Goal: Information Seeking & Learning: Learn about a topic

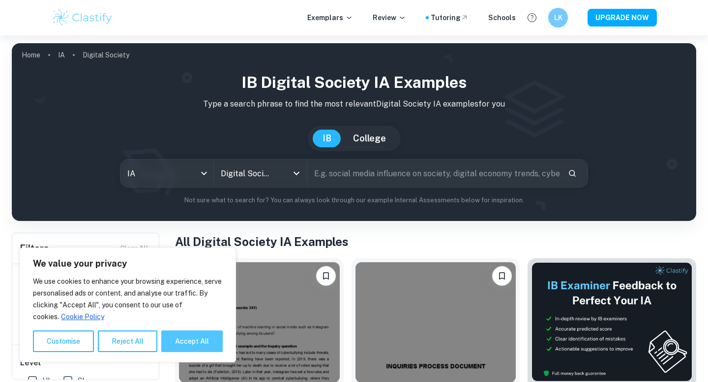
click at [192, 338] on button "Accept All" at bounding box center [191, 342] width 61 height 22
checkbox input "true"
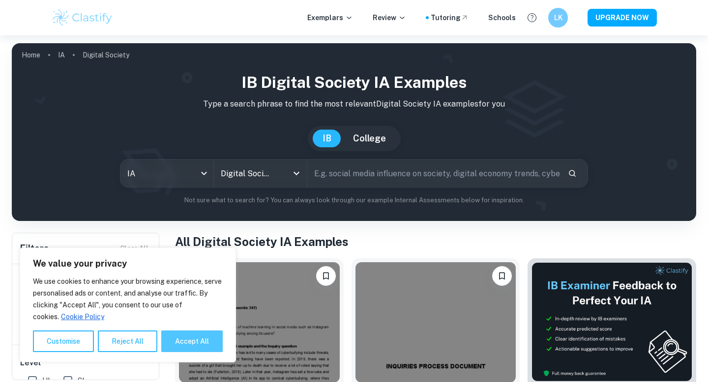
checkbox input "true"
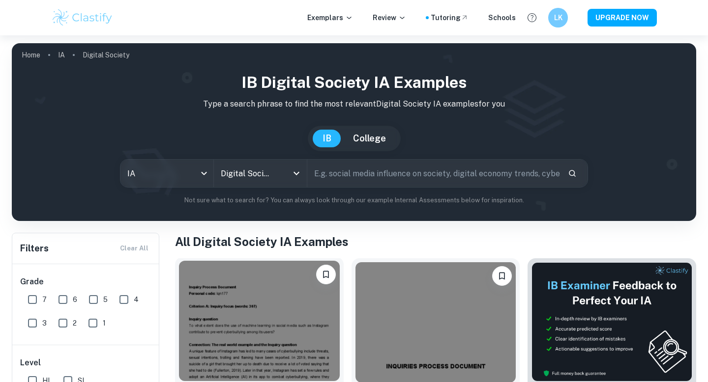
scroll to position [73, 0]
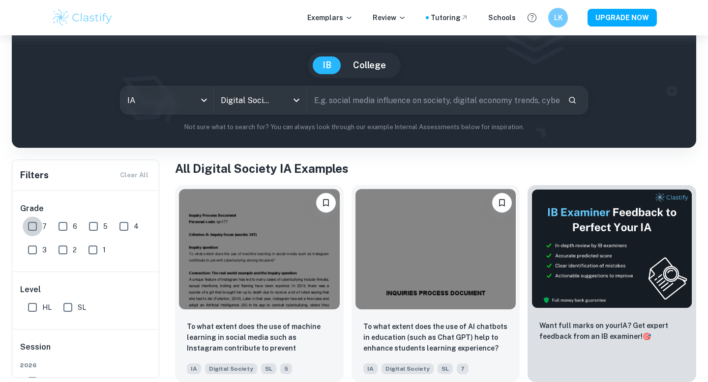
click at [31, 225] on input "7" at bounding box center [33, 227] width 20 height 20
checkbox input "true"
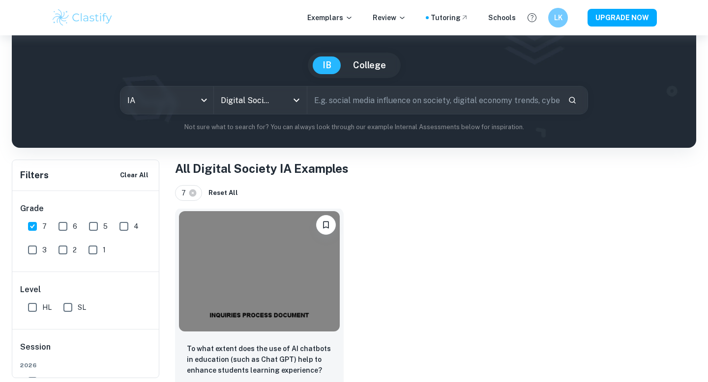
click at [221, 279] on img at bounding box center [259, 271] width 161 height 120
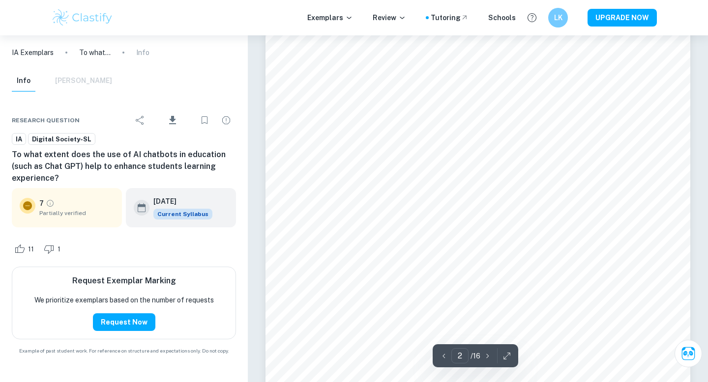
scroll to position [774, 0]
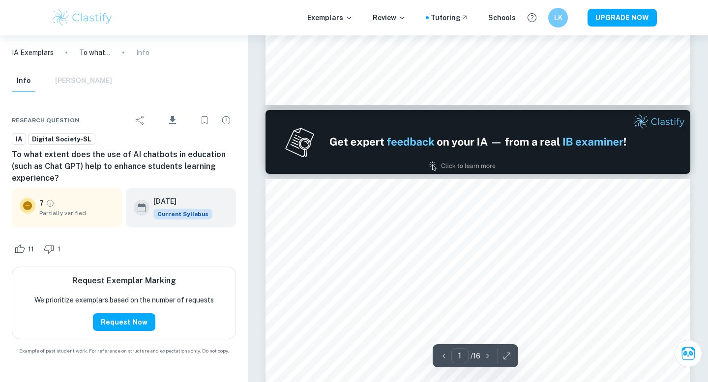
type input "2"
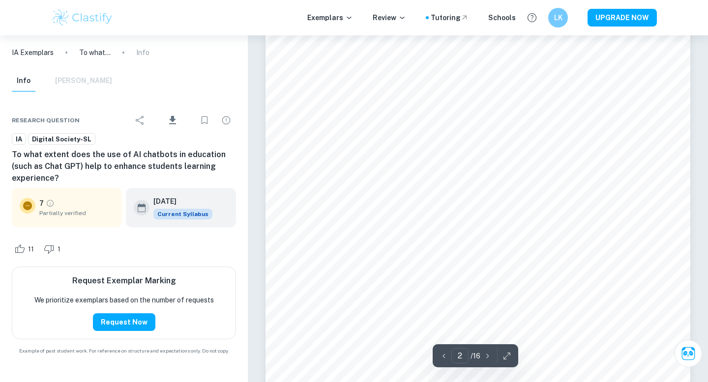
scroll to position [708, 0]
